Goal: Navigation & Orientation: Find specific page/section

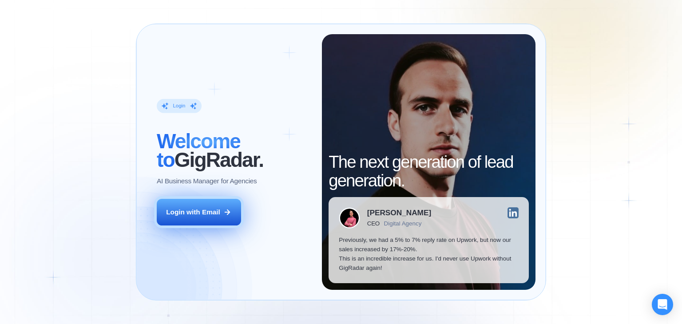
click at [212, 214] on div "Login with Email" at bounding box center [193, 211] width 54 height 9
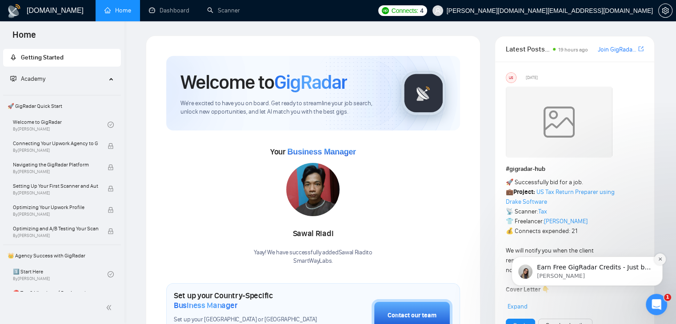
click at [661, 260] on icon "Dismiss notification" at bounding box center [659, 259] width 3 height 3
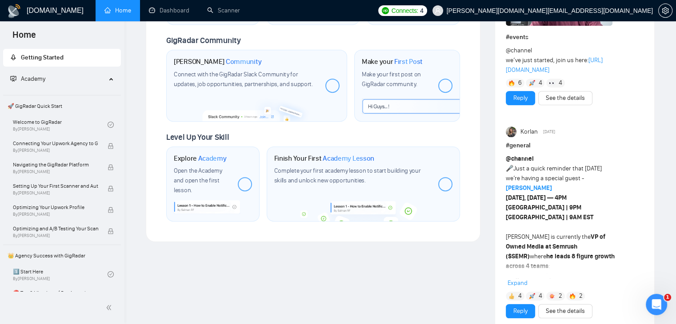
scroll to position [444, 0]
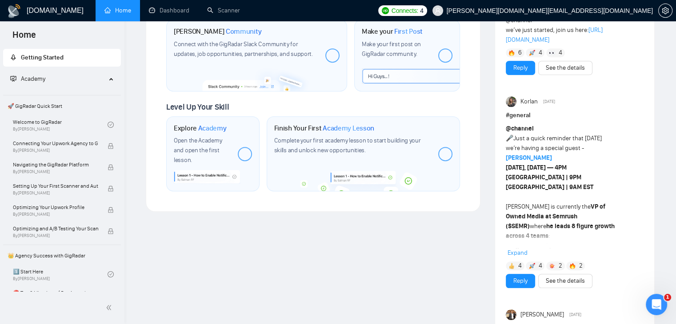
drag, startPoint x: 341, startPoint y: 153, endPoint x: 153, endPoint y: 211, distance: 197.0
click at [153, 211] on div "Welcome to GigRadar We're excited to have you on board. Get ready to streamline…" at bounding box center [313, 236] width 349 height 1290
